Goal: Transaction & Acquisition: Purchase product/service

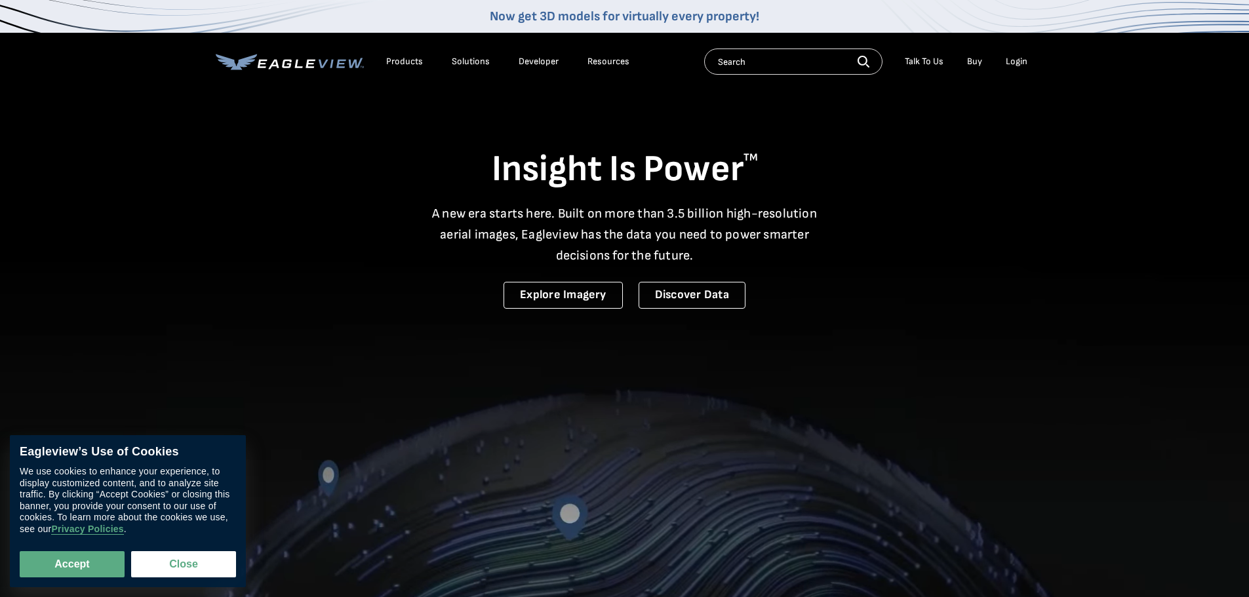
click at [1011, 67] on div "Login" at bounding box center [1016, 62] width 22 height 12
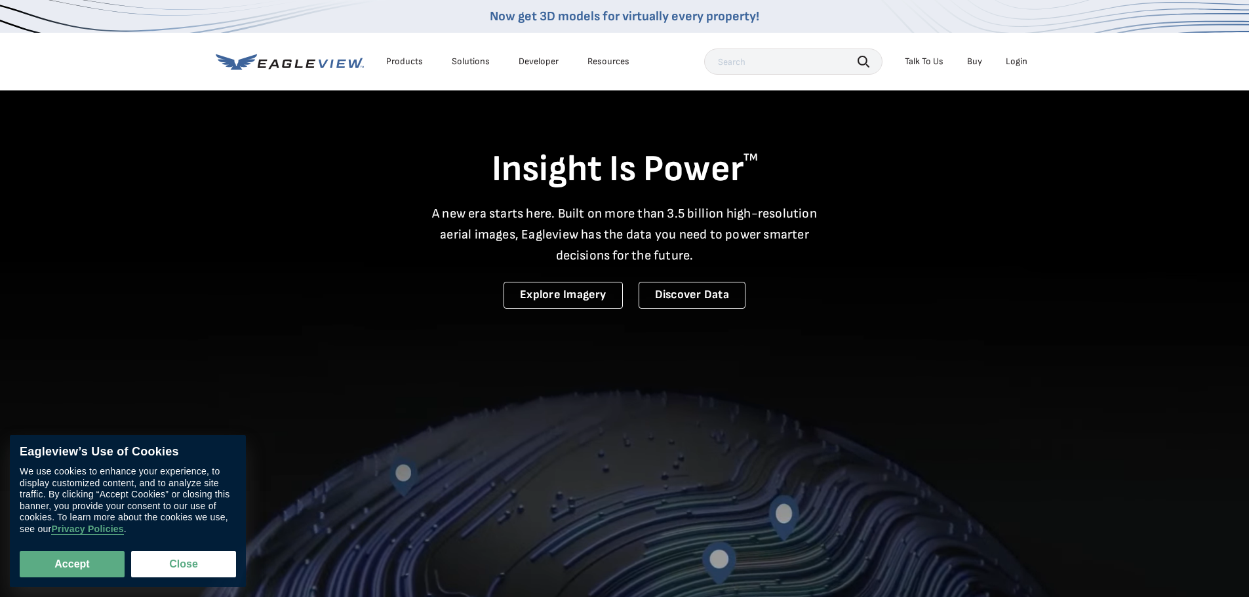
click at [1020, 58] on div "Login" at bounding box center [1016, 62] width 22 height 12
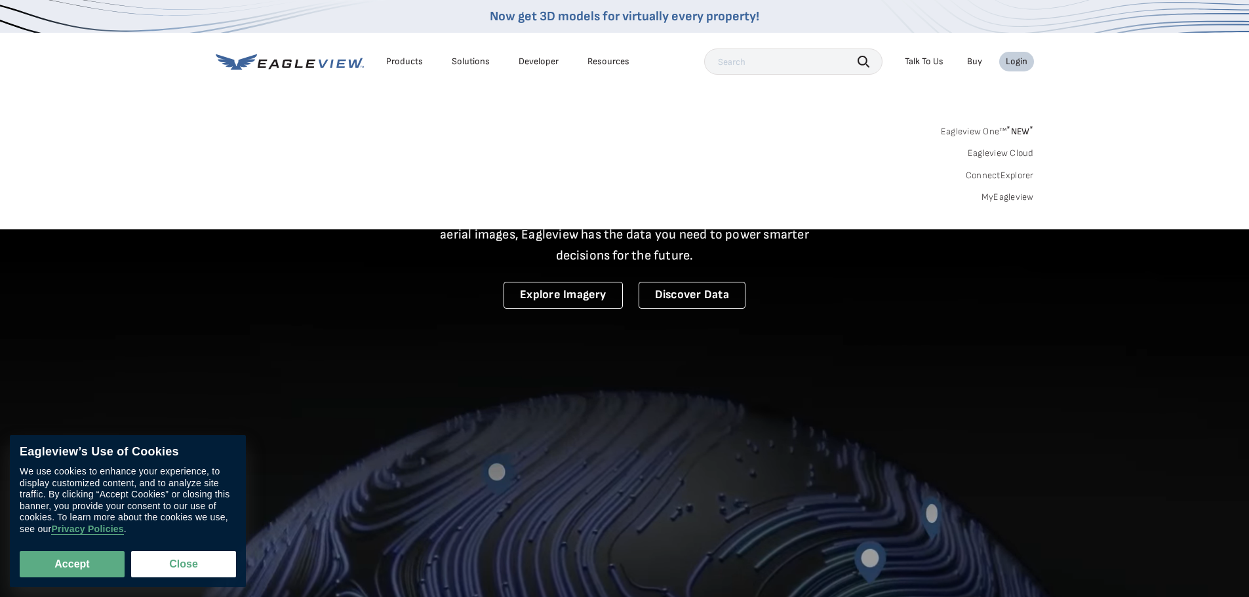
click at [1013, 189] on div "Eagleview One™ * NEW * Eagleview Cloud ConnectExplorer MyEagleview" at bounding box center [625, 162] width 818 height 81
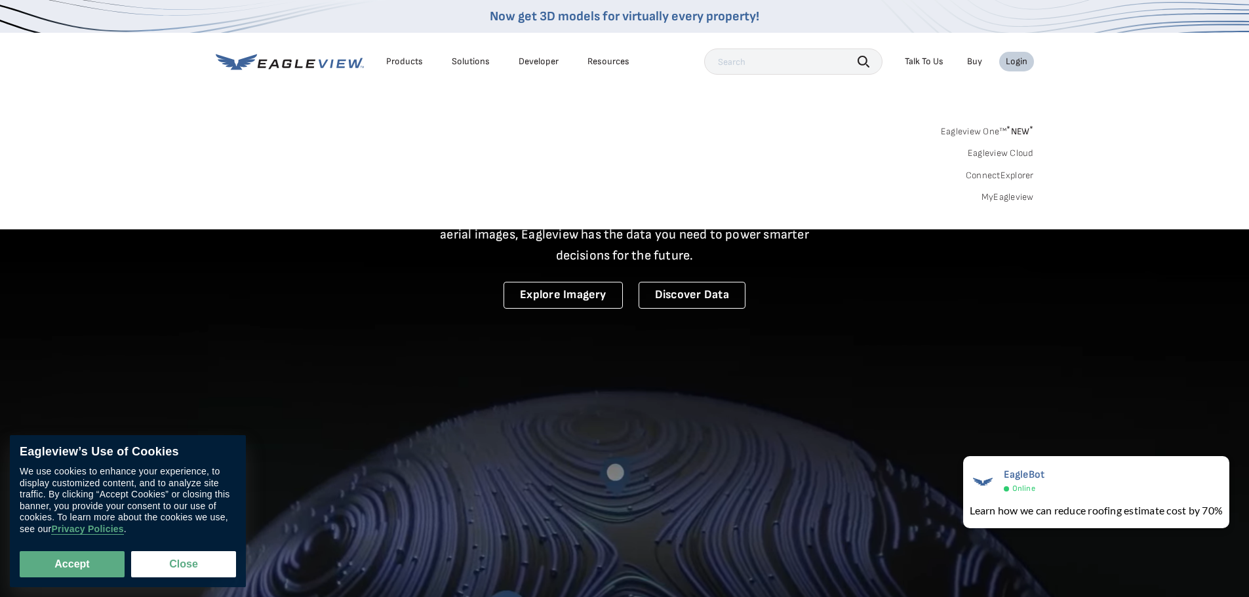
click at [1016, 195] on link "MyEagleview" at bounding box center [1007, 197] width 52 height 12
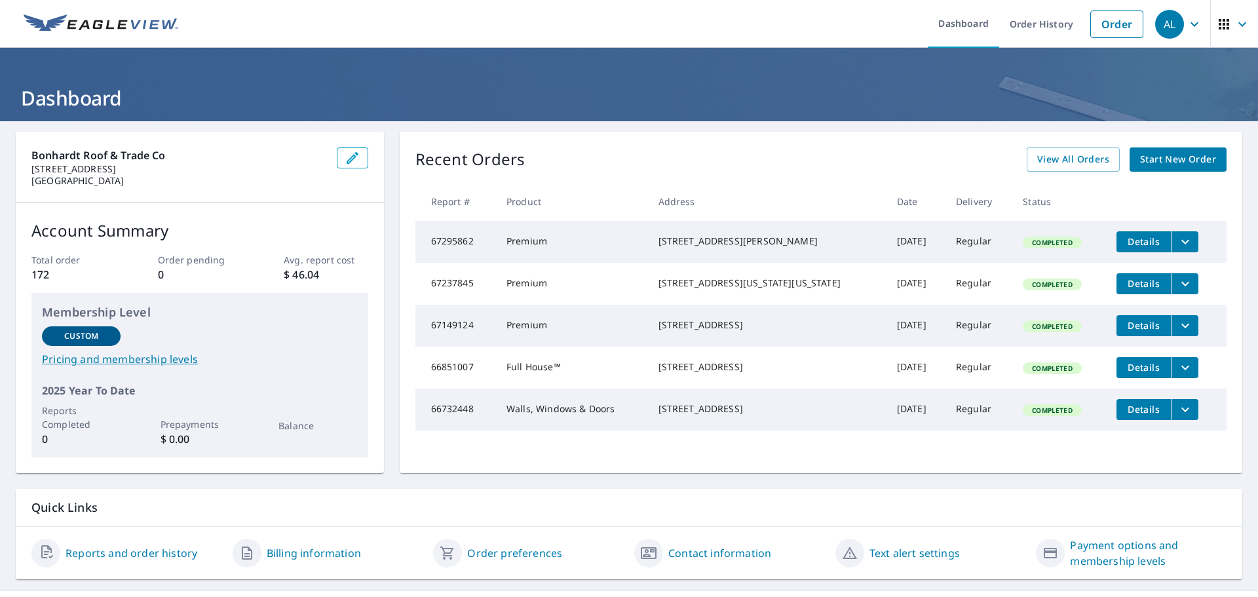
click at [1194, 168] on link "Start New Order" at bounding box center [1178, 159] width 97 height 24
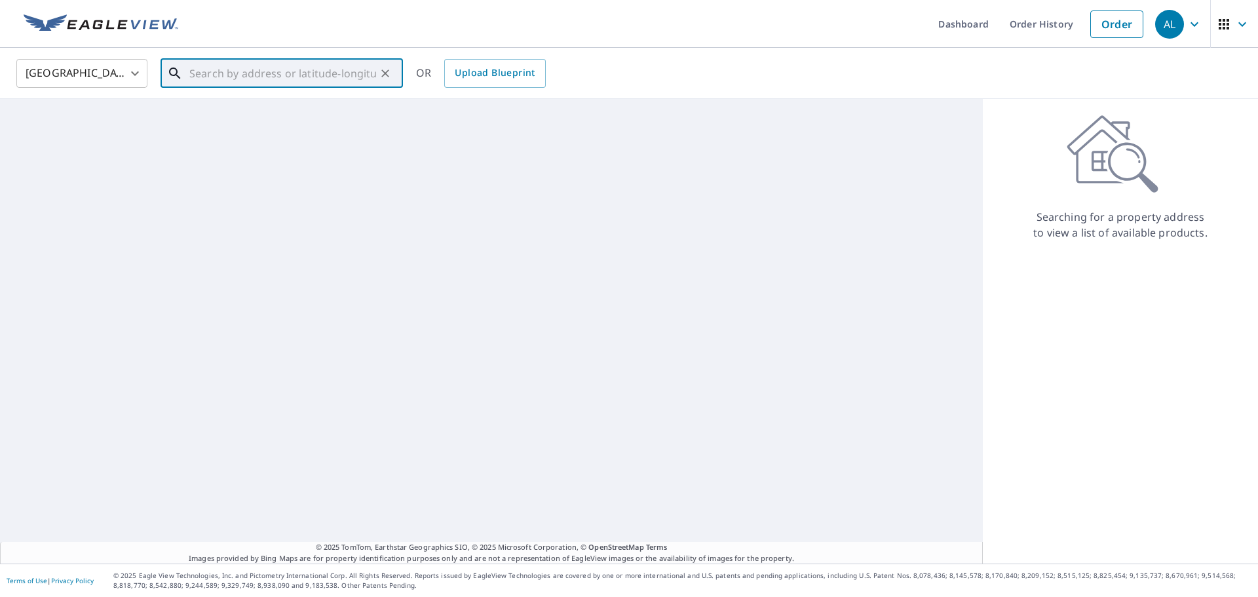
click at [235, 70] on input "text" at bounding box center [282, 73] width 187 height 37
click at [263, 110] on span "[STREET_ADDRESS]" at bounding box center [290, 112] width 206 height 16
type input "[STREET_ADDRESS]"
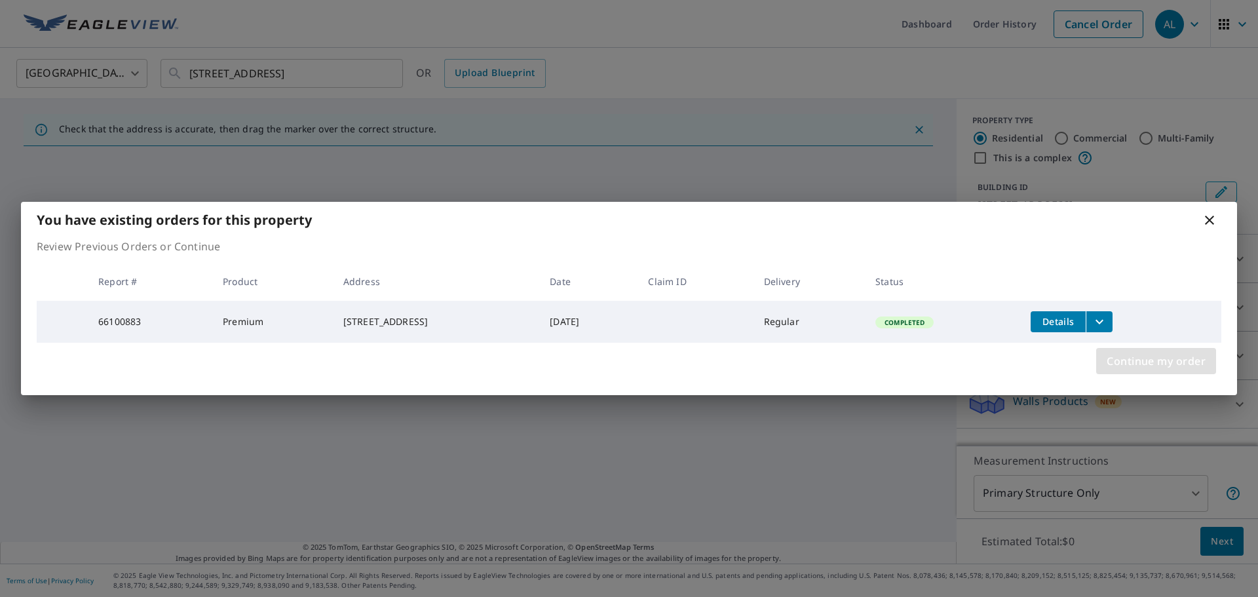
click at [1165, 358] on span "Continue my order" at bounding box center [1156, 361] width 99 height 18
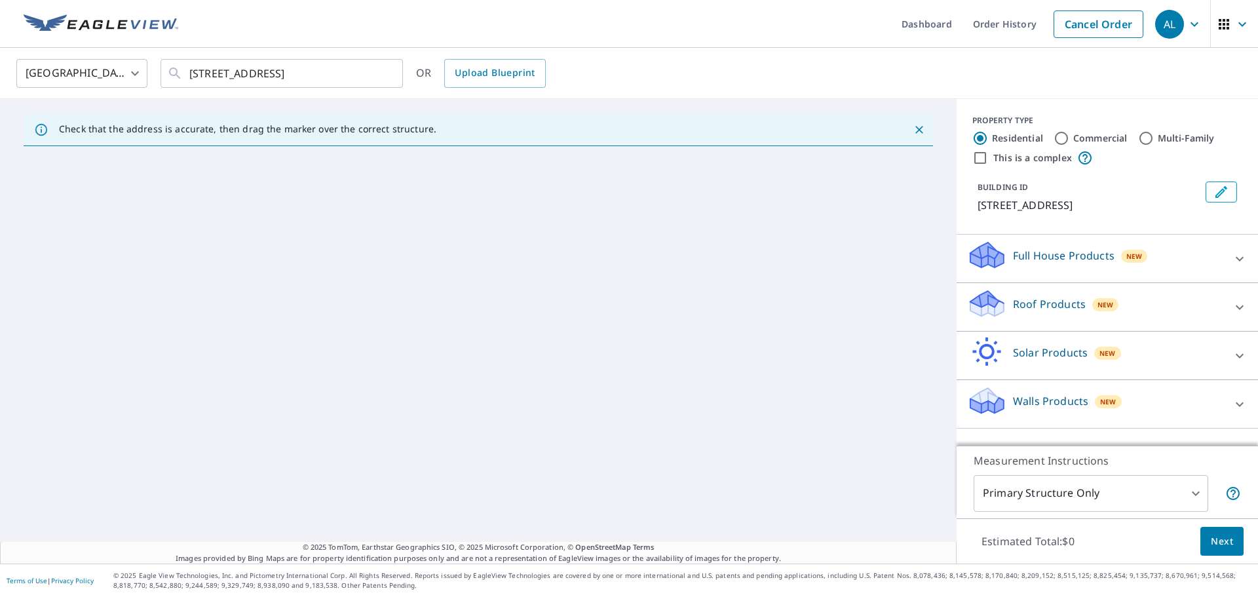
click at [1072, 311] on p "Roof Products" at bounding box center [1049, 304] width 73 height 16
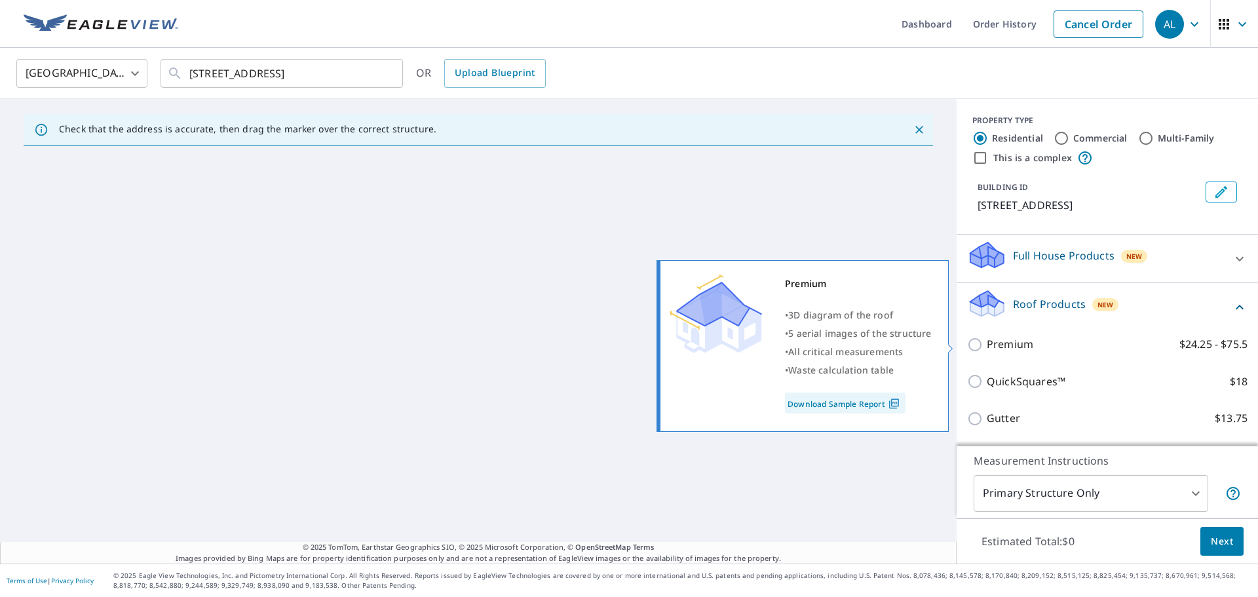
click at [987, 346] on p "Premium" at bounding box center [1010, 344] width 47 height 16
click at [986, 346] on input "Premium $24.25 - $75.5" at bounding box center [977, 345] width 20 height 16
checkbox input "true"
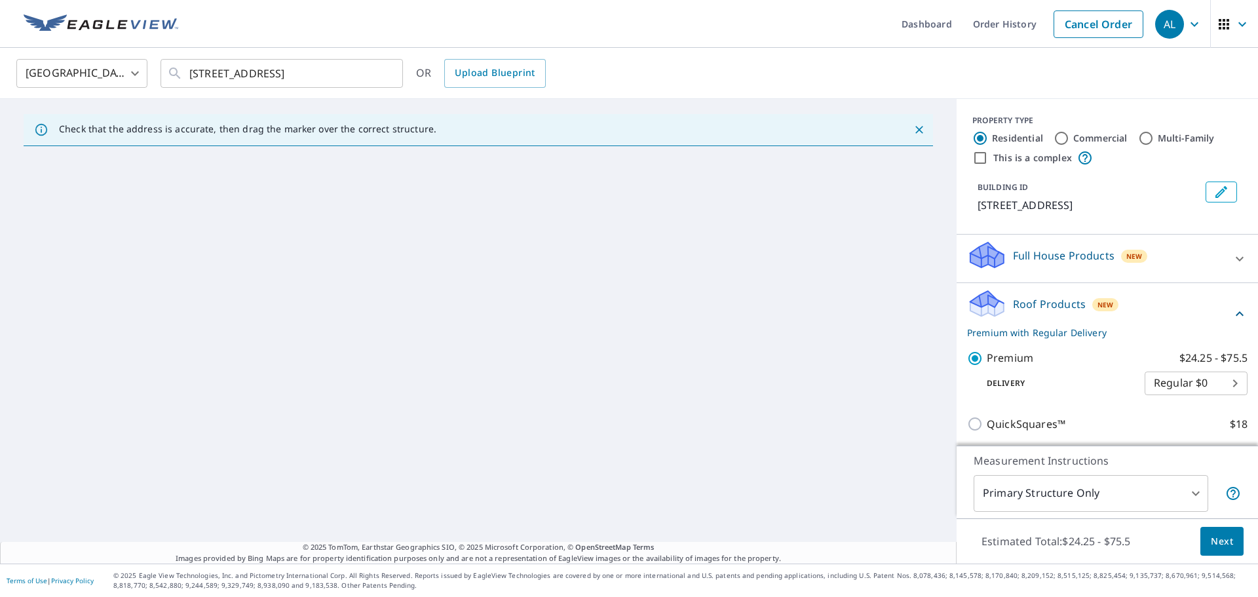
click at [537, 355] on div "Check that the address is accurate, then drag the marker over the correct struc…" at bounding box center [478, 331] width 957 height 465
click at [241, 75] on input "[STREET_ADDRESS]" at bounding box center [282, 73] width 187 height 37
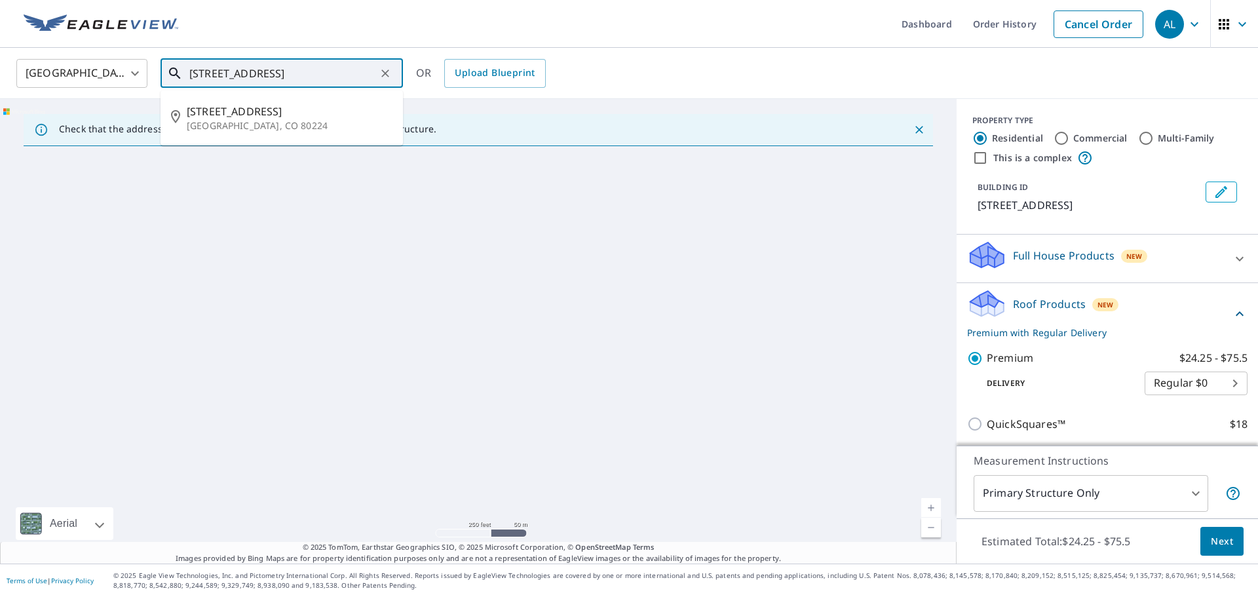
type input "[STREET_ADDRESS]"
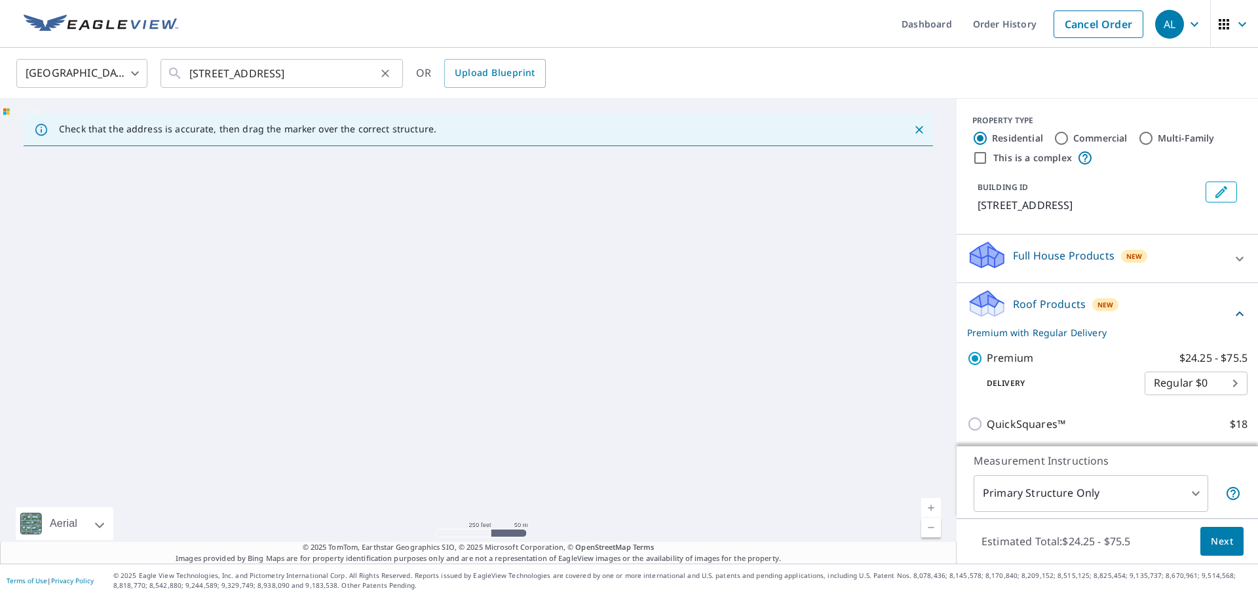
click at [381, 74] on icon "Clear" at bounding box center [385, 73] width 13 height 13
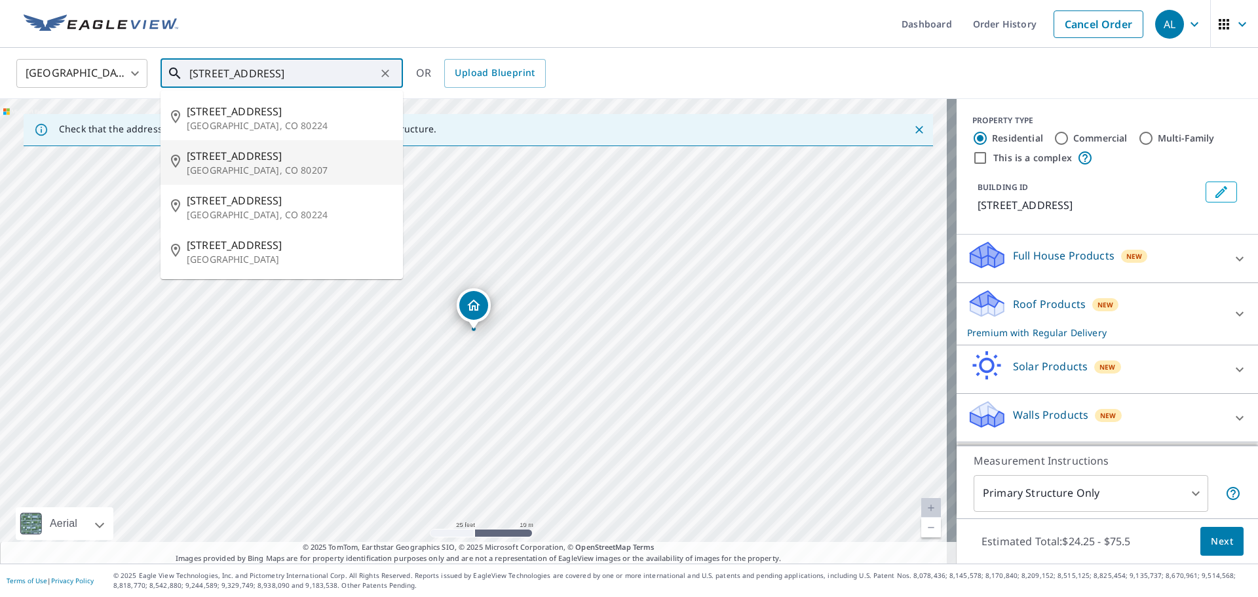
type input "[STREET_ADDRESS]"
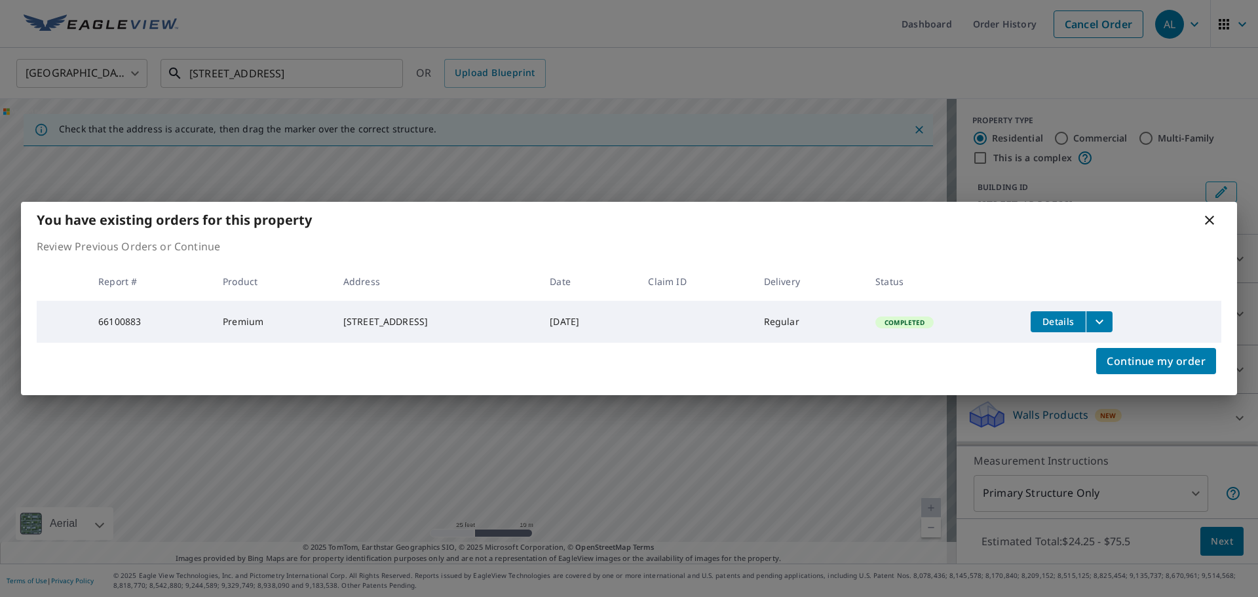
click at [258, 111] on div "You have existing orders for this property Review Previous Orders or Continue R…" at bounding box center [629, 298] width 1258 height 597
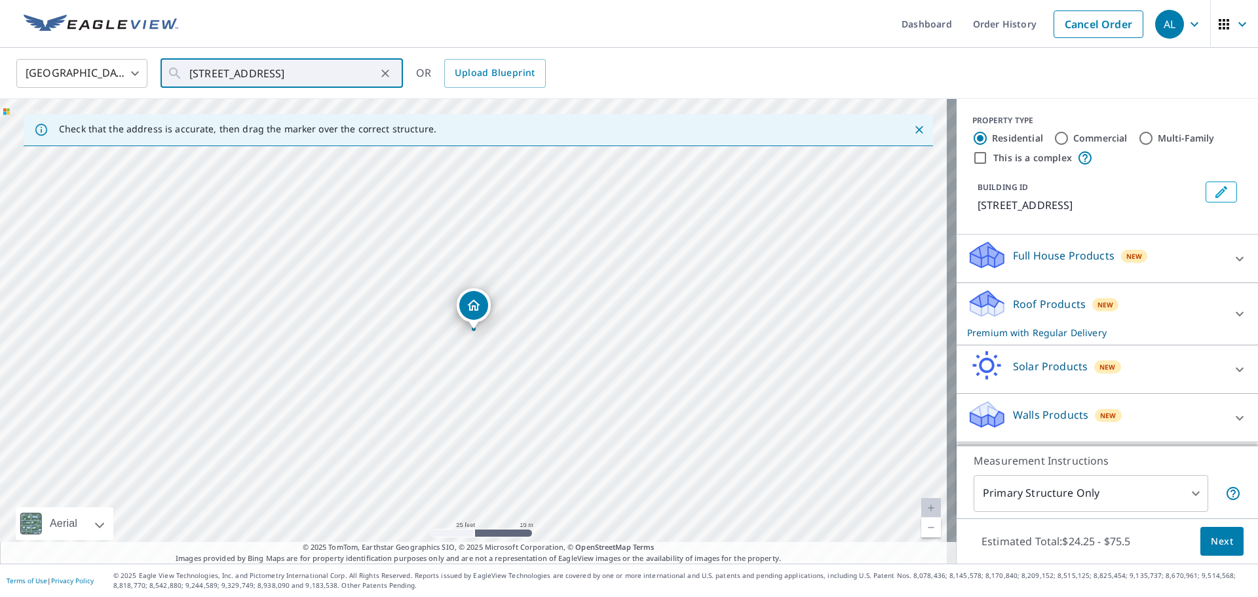
click at [1055, 300] on p "Roof Products" at bounding box center [1049, 304] width 73 height 16
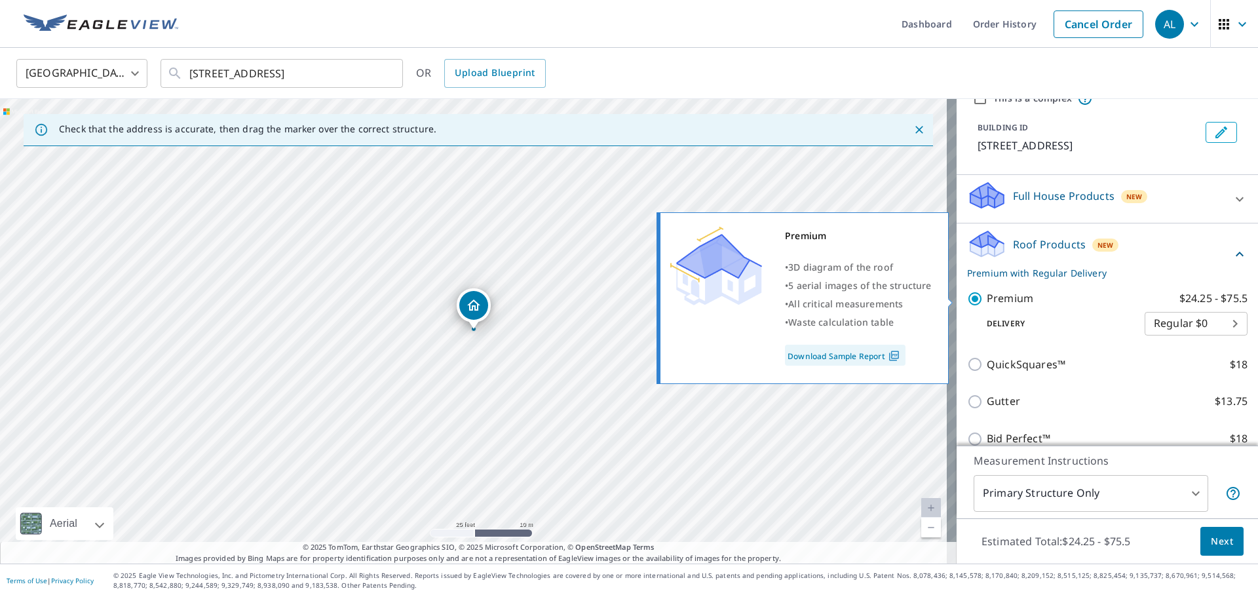
scroll to position [174, 0]
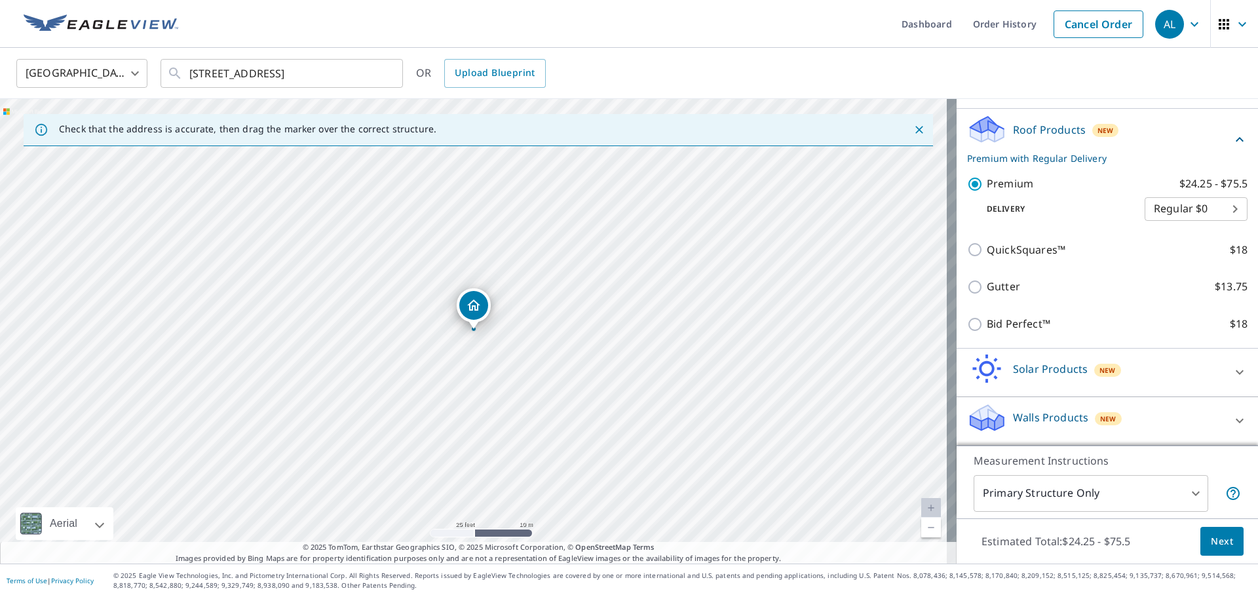
click at [1220, 534] on span "Next" at bounding box center [1222, 542] width 22 height 16
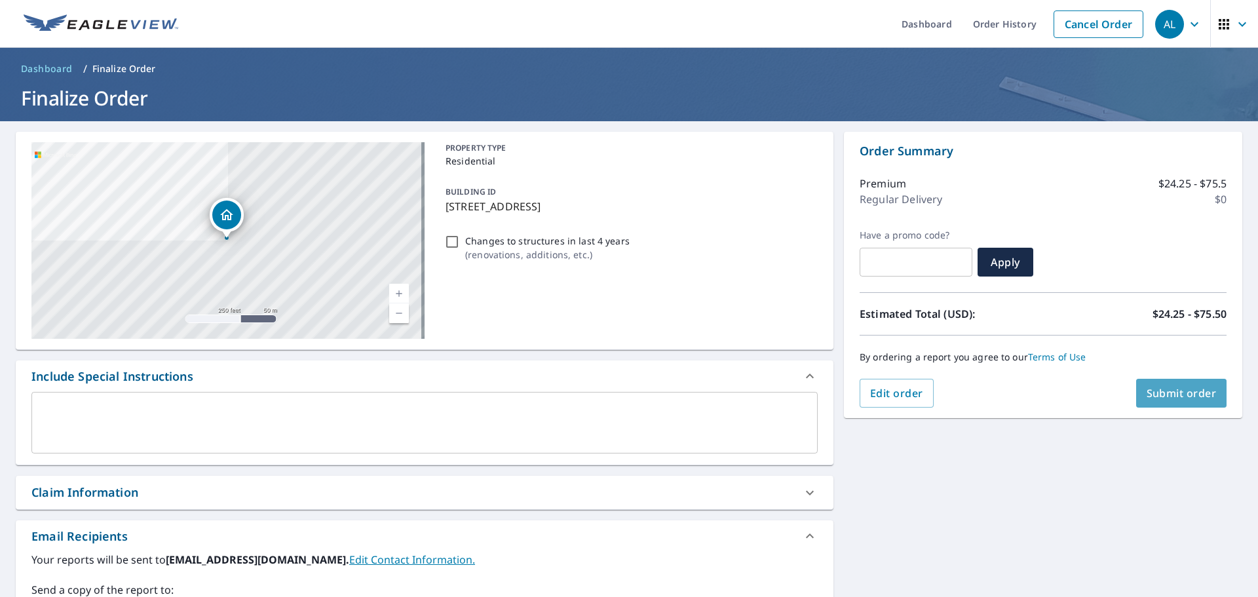
click at [1161, 399] on span "Submit order" at bounding box center [1182, 393] width 70 height 14
checkbox input "true"
